Goal: Transaction & Acquisition: Download file/media

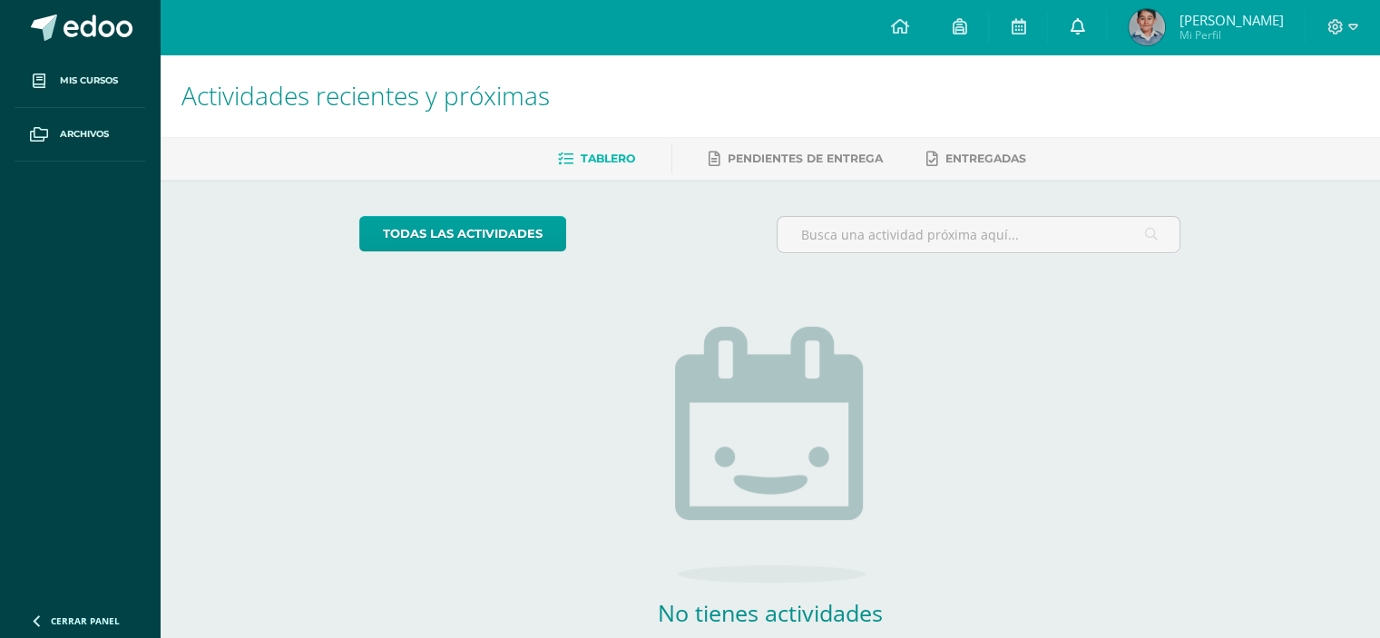
click at [1082, 25] on icon at bounding box center [1077, 26] width 15 height 16
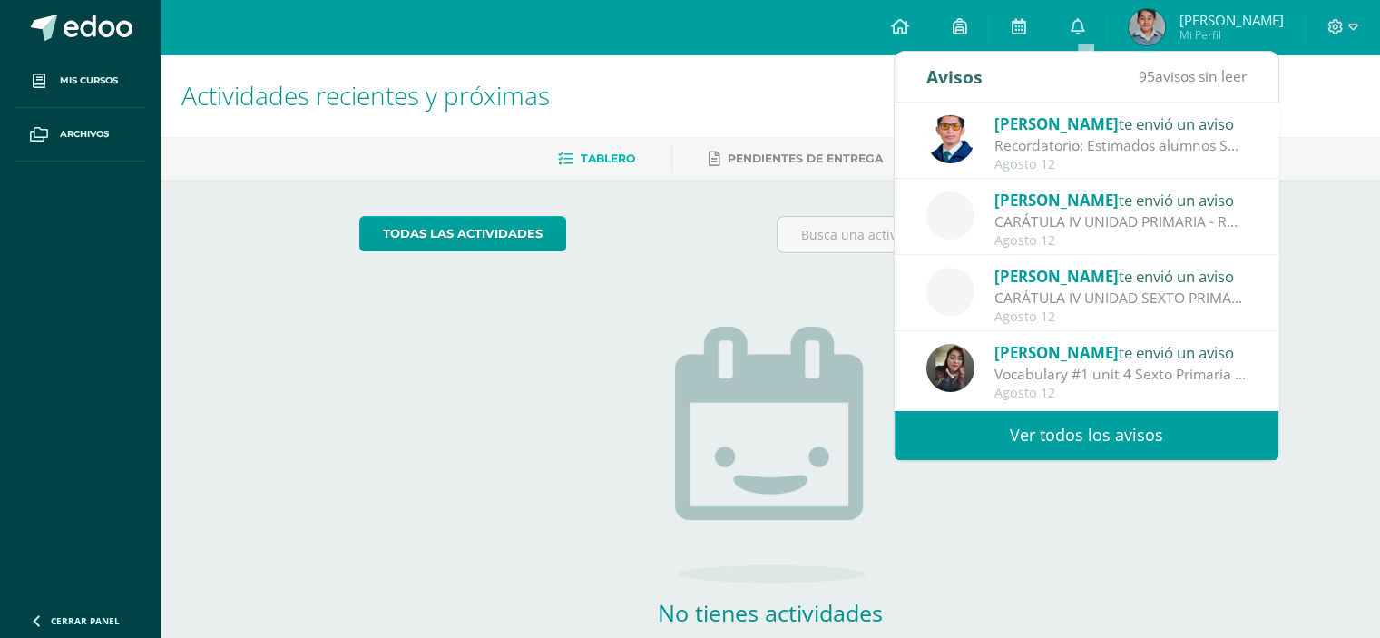
click at [1078, 364] on div "Vocabulary #1 unit 4 Sexto Primaria A - B - C: Estimados Padres de Familia y Al…" at bounding box center [1121, 374] width 252 height 21
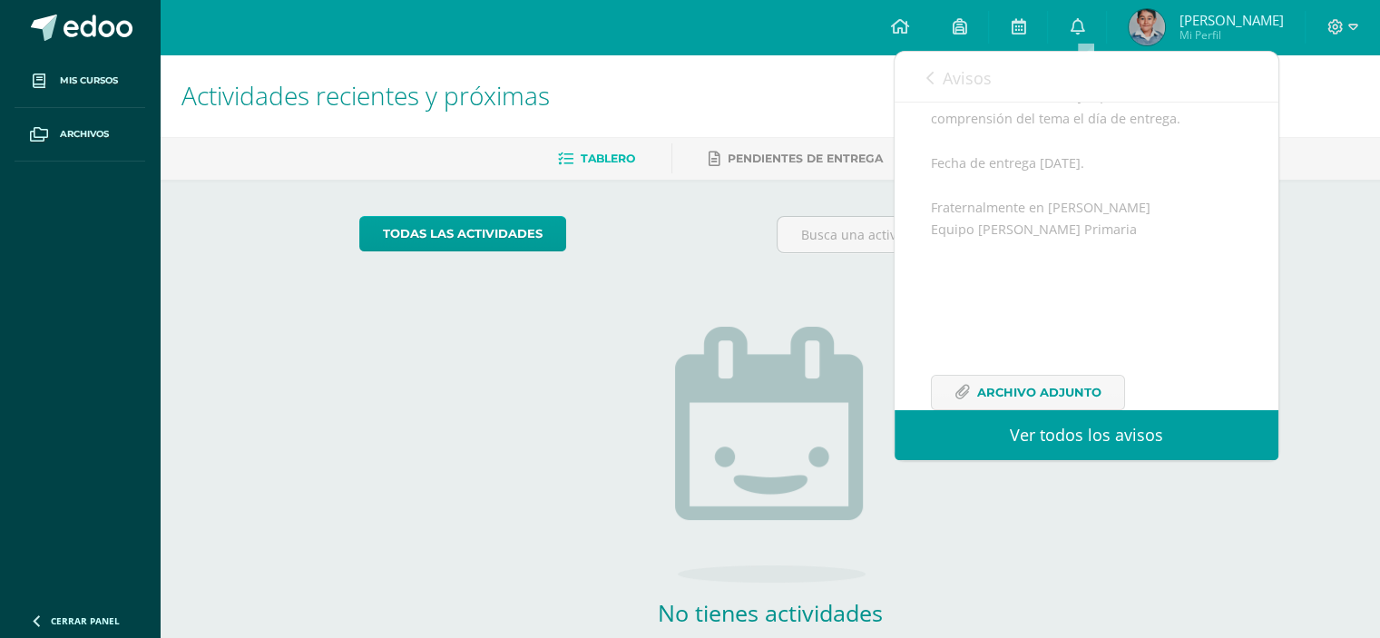
scroll to position [474, 0]
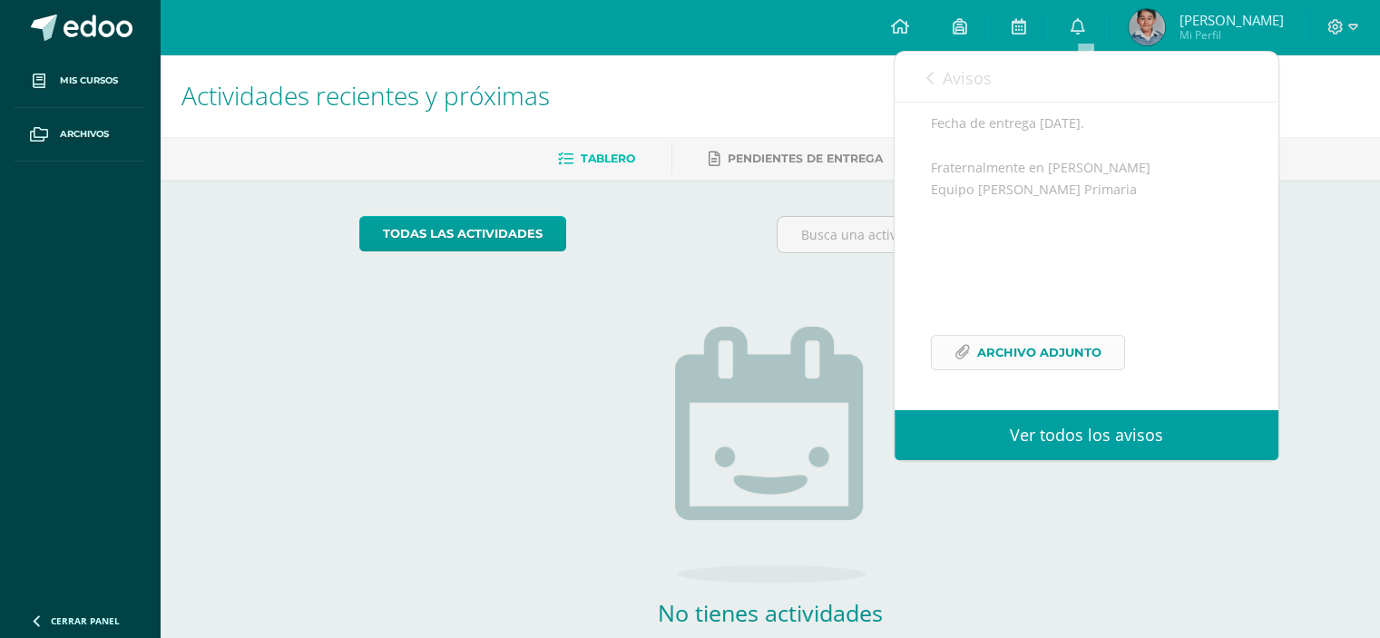
click at [1073, 343] on span "Archivo Adjunto" at bounding box center [1039, 353] width 124 height 34
click at [1307, 199] on div "Actividades recientes y próximas Tablero Pendientes de entrega Entregadas todas…" at bounding box center [770, 396] width 1220 height 685
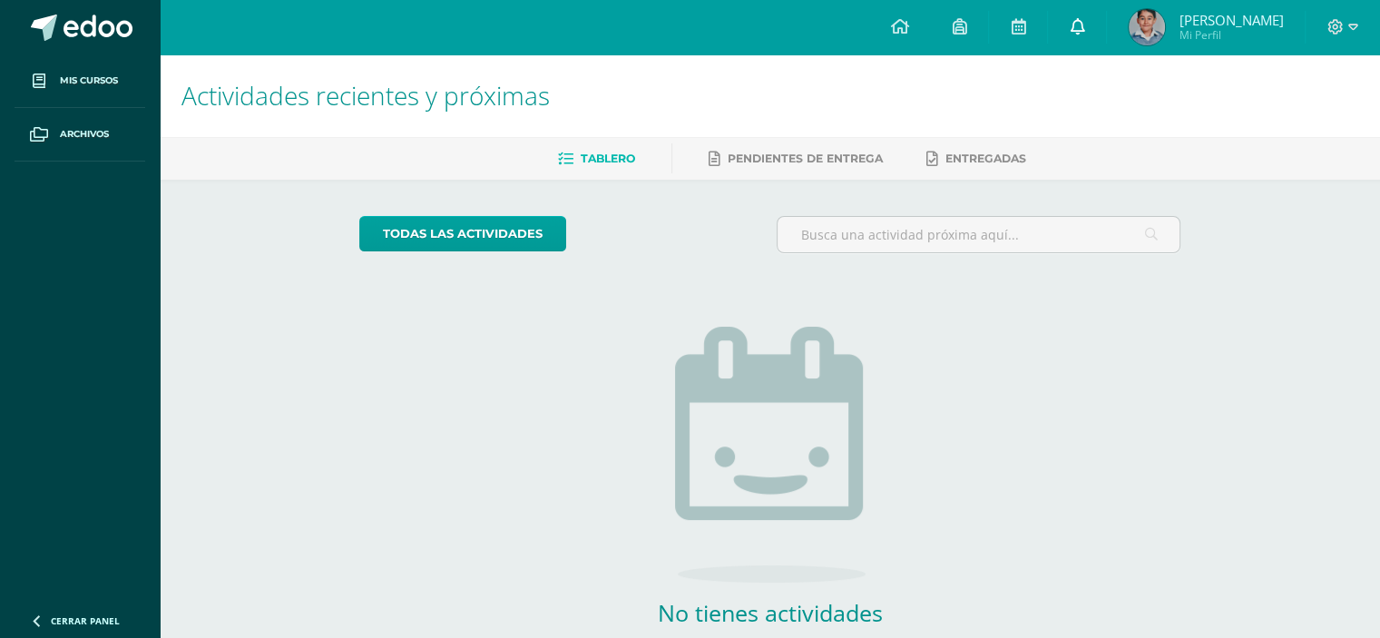
click at [1077, 24] on link at bounding box center [1077, 27] width 58 height 54
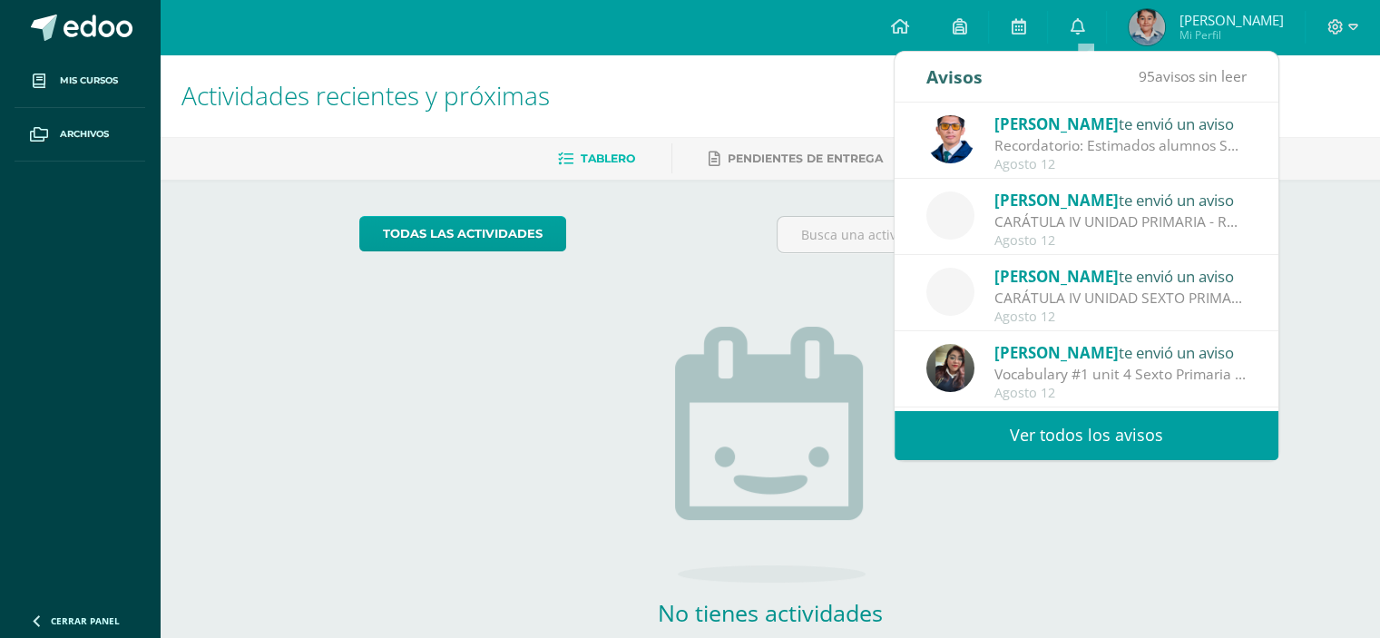
click at [1107, 225] on div "CARÁTULA IV UNIDAD PRIMARIA - ROBÓTICA: Buenas tardes es un gusto saludarles, e…" at bounding box center [1121, 221] width 252 height 21
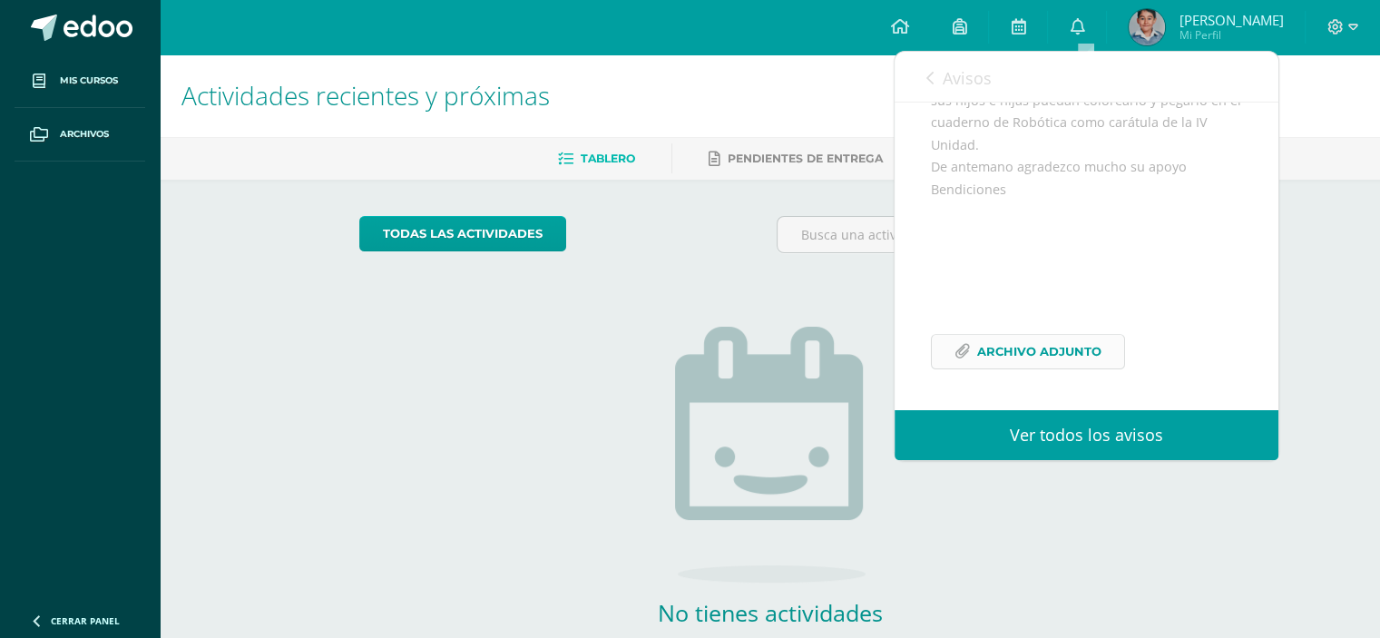
click at [1080, 359] on span "Archivo Adjunto" at bounding box center [1039, 352] width 124 height 34
drag, startPoint x: 1361, startPoint y: 251, endPoint x: 1334, endPoint y: 238, distance: 30.4
click at [1357, 251] on div "Actividades recientes y próximas Tablero Pendientes de entrega Entregadas todas…" at bounding box center [770, 396] width 1220 height 685
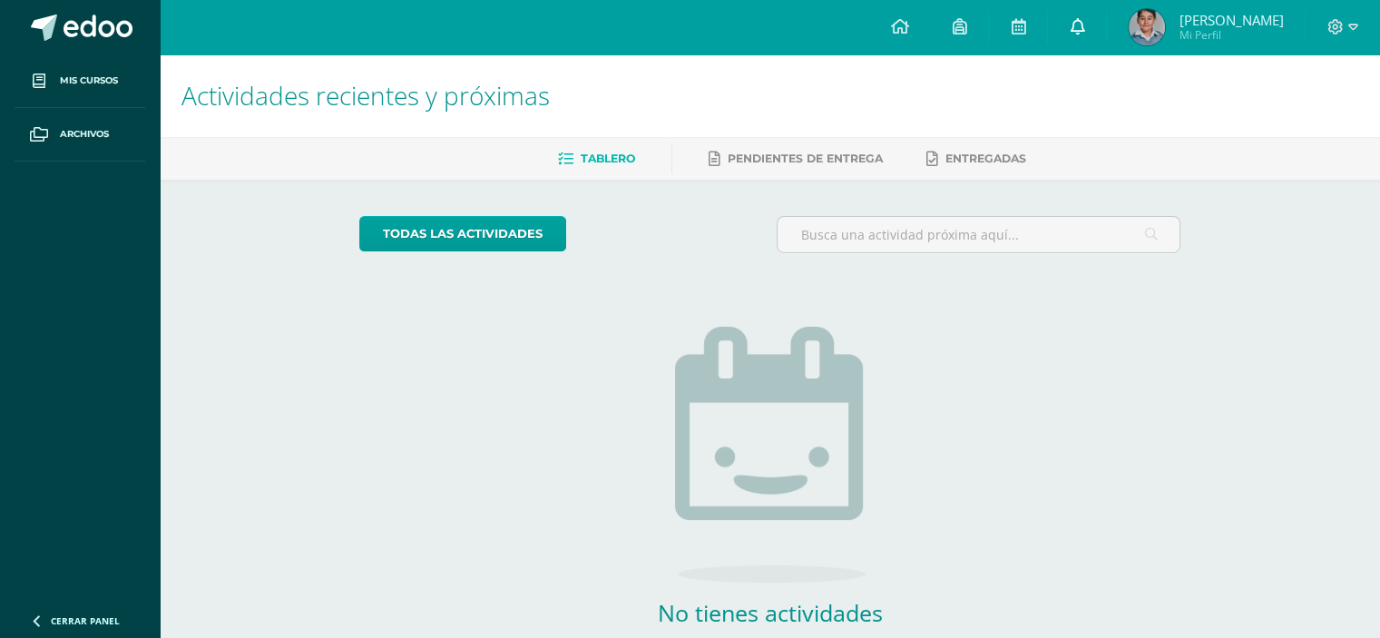
click at [1084, 35] on span at bounding box center [1077, 27] width 15 height 20
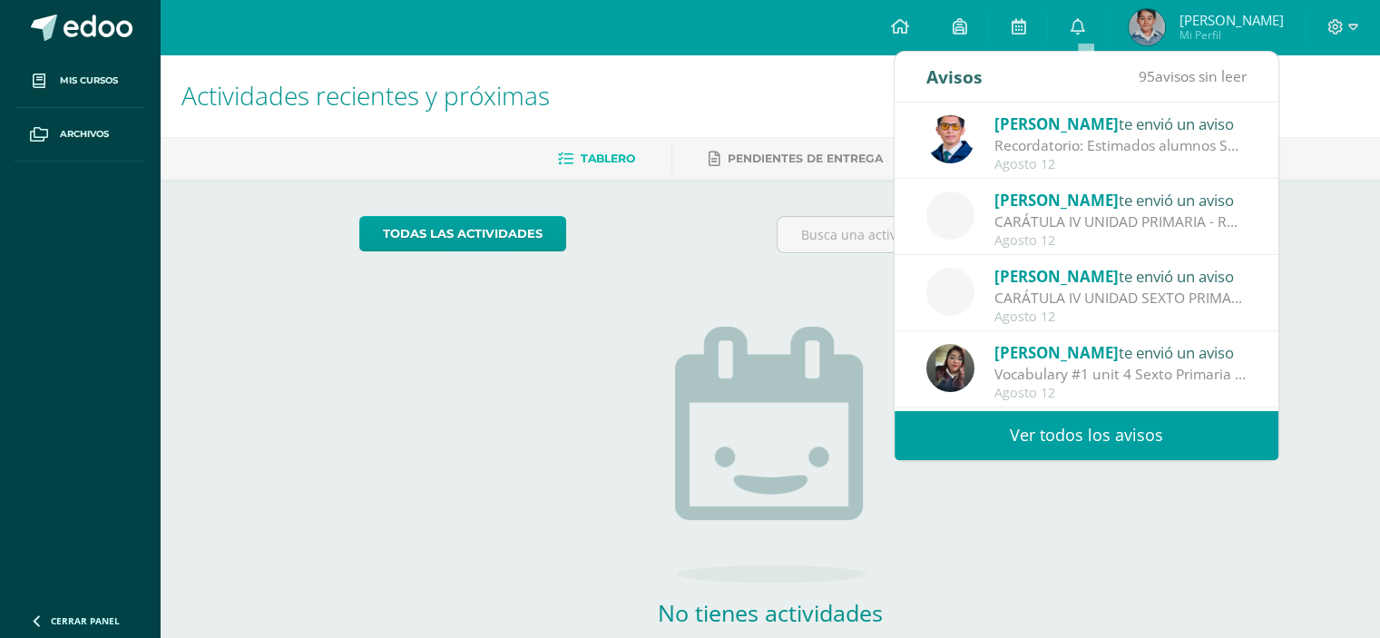
click at [1085, 307] on div "CARÁTULA IV UNIDAD SEXTO PRIMARIA - INFORMÁTICA: Buenas tardes es un gusto salu…" at bounding box center [1121, 298] width 252 height 21
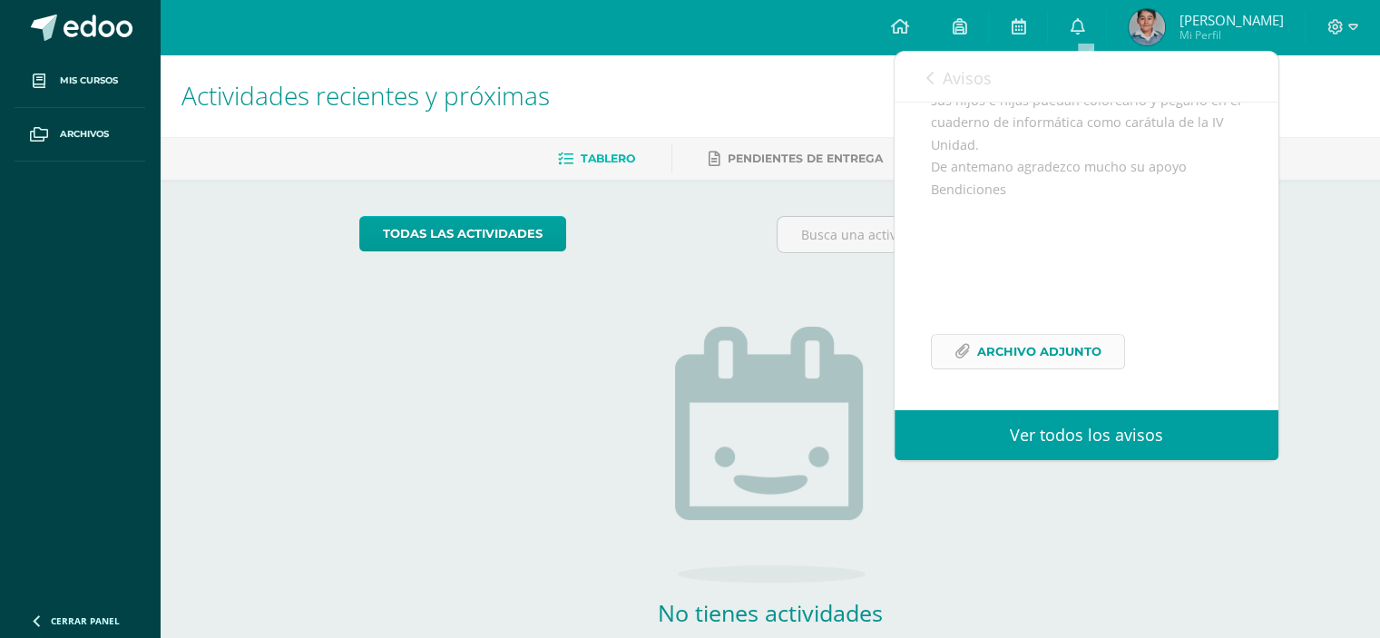
click at [1059, 354] on span "Archivo Adjunto" at bounding box center [1039, 352] width 124 height 34
